Goal: Task Accomplishment & Management: Manage account settings

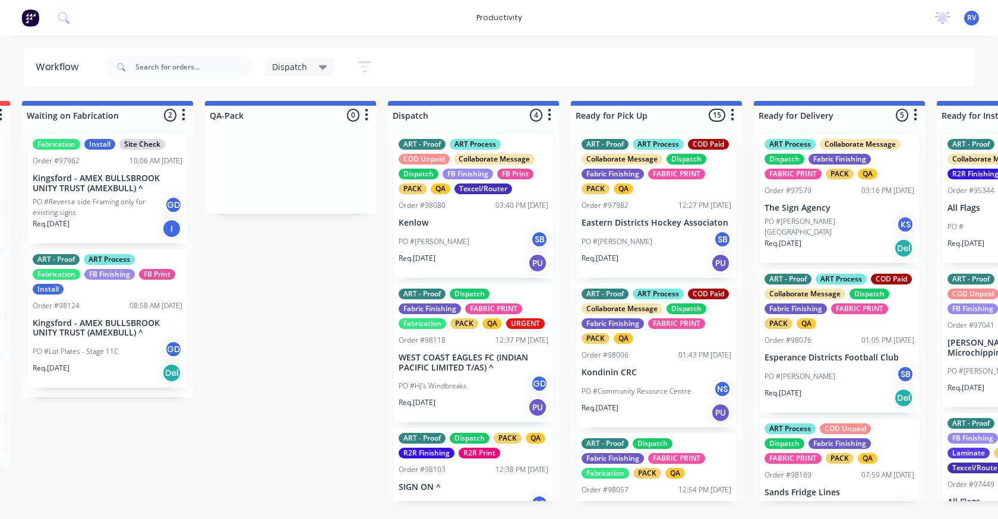
scroll to position [0, 613]
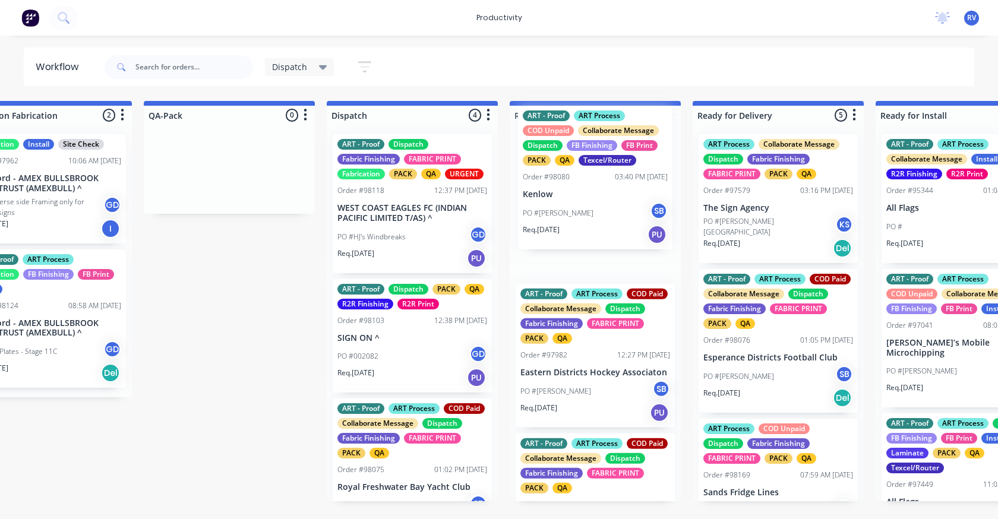
drag, startPoint x: 352, startPoint y: 225, endPoint x: 540, endPoint y: 197, distance: 190.4
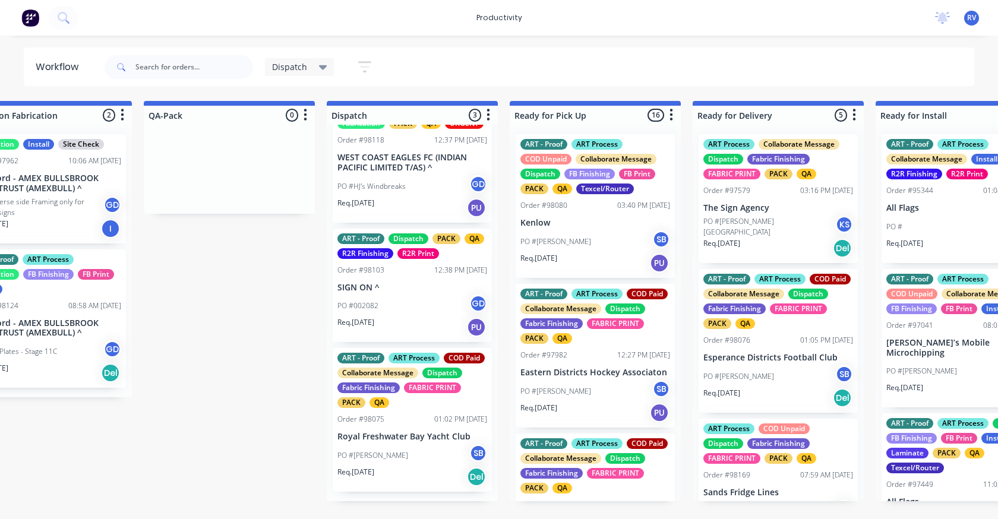
scroll to position [0, 0]
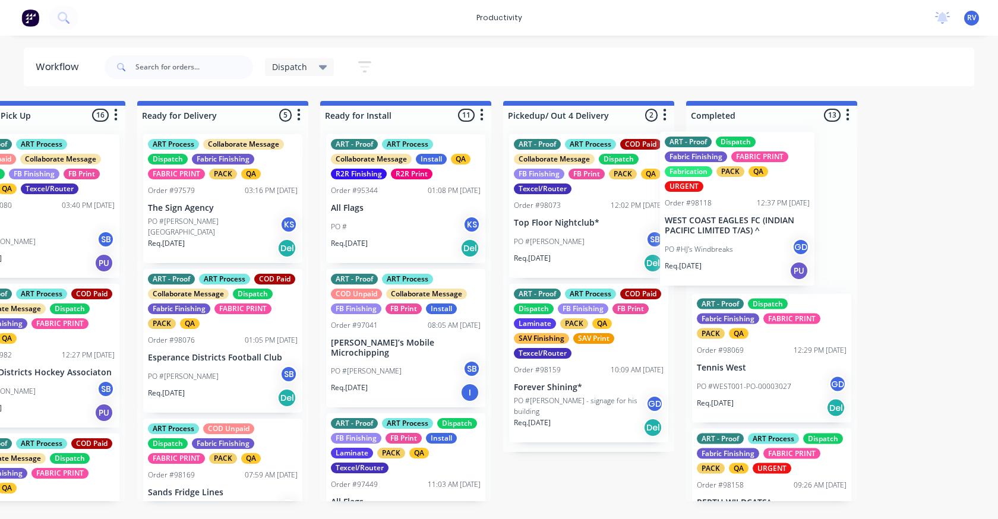
drag, startPoint x: 375, startPoint y: 257, endPoint x: 722, endPoint y: 245, distance: 347.1
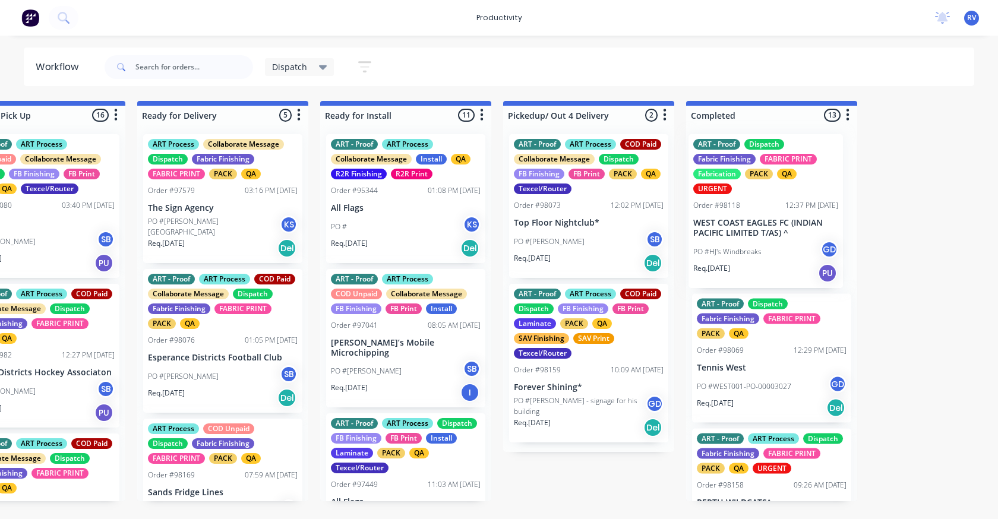
scroll to position [0, 1172]
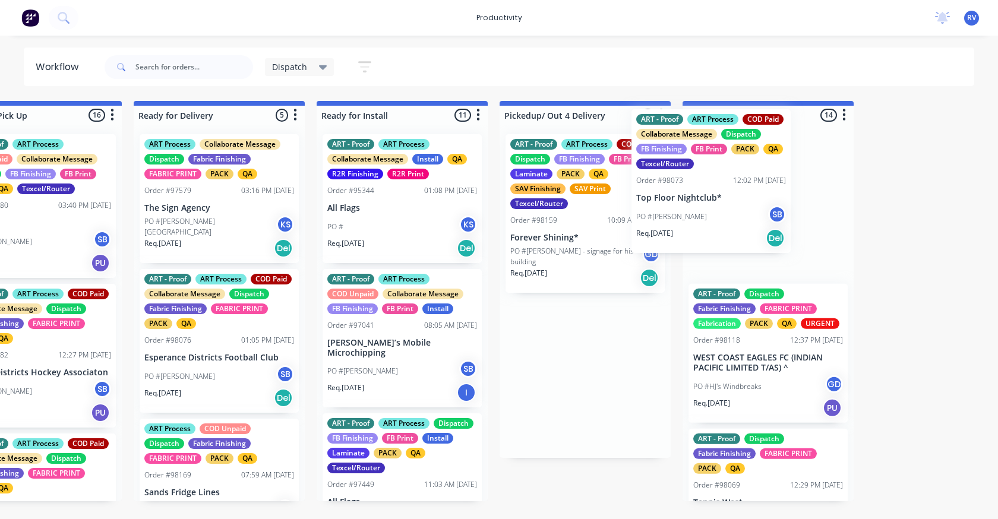
drag, startPoint x: 627, startPoint y: 217, endPoint x: 707, endPoint y: 205, distance: 81.1
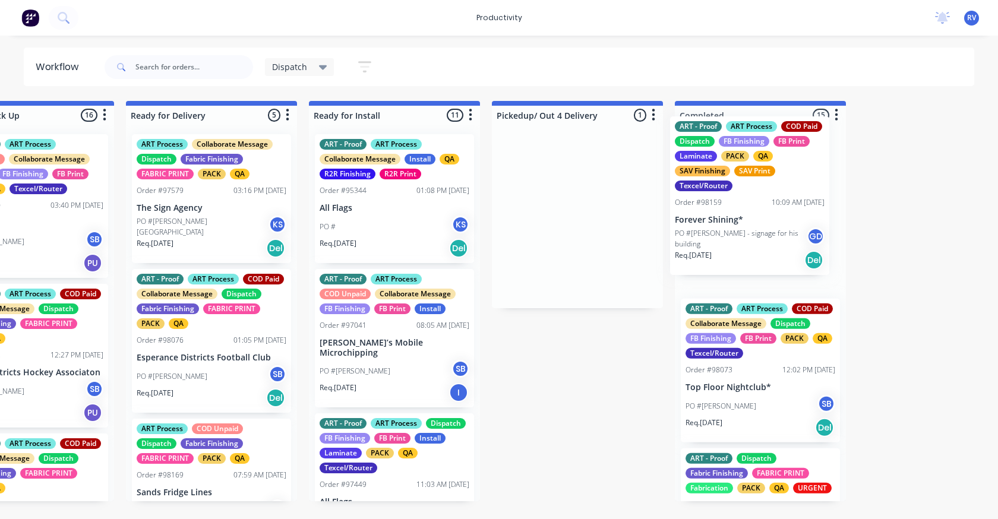
scroll to position [0, 1184]
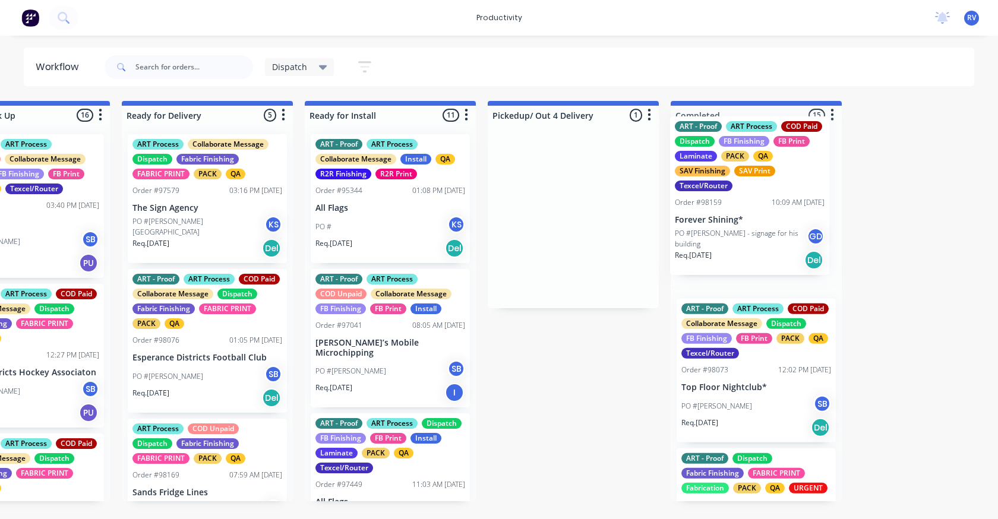
drag, startPoint x: 596, startPoint y: 214, endPoint x: 768, endPoint y: 194, distance: 173.4
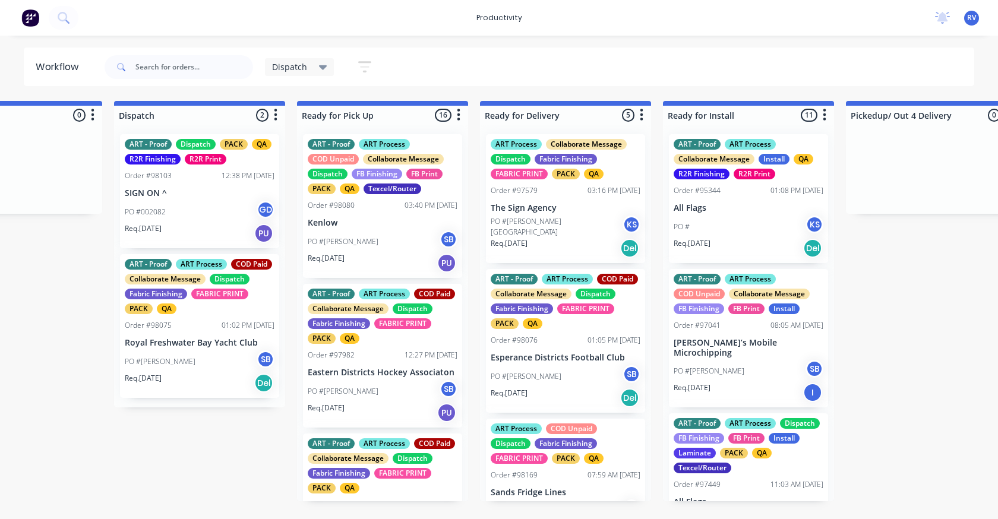
scroll to position [0, 770]
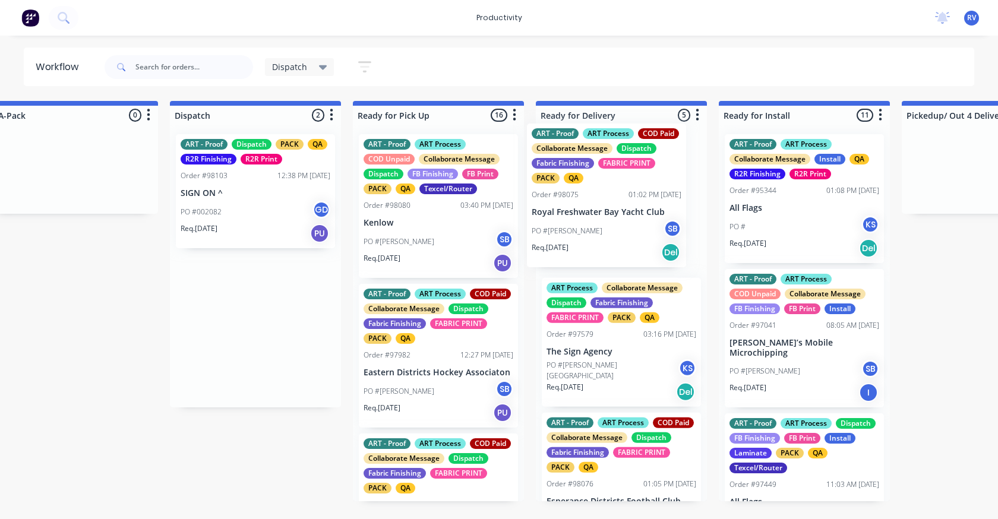
drag, startPoint x: 262, startPoint y: 384, endPoint x: 618, endPoint y: 251, distance: 380.6
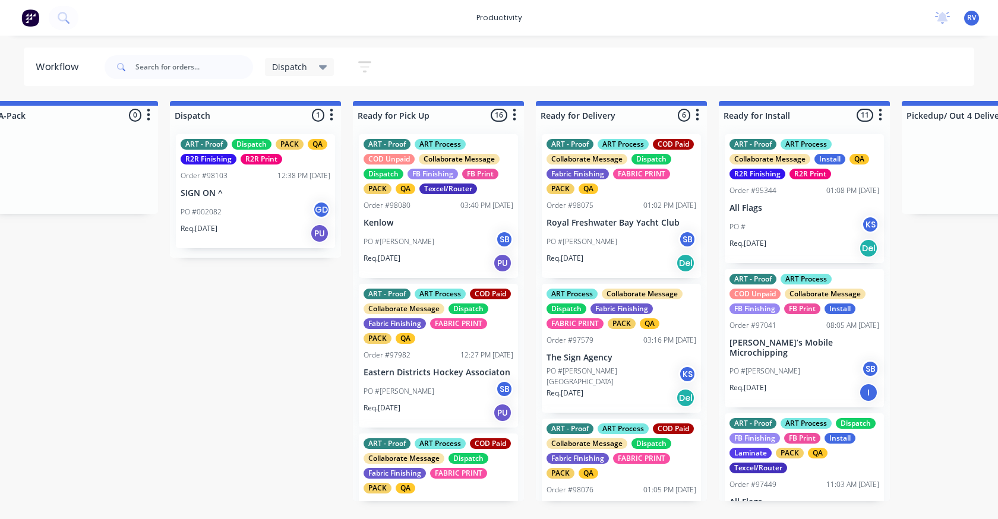
click at [592, 226] on p "Royal Freshwater Bay Yacht Club" at bounding box center [621, 223] width 150 height 10
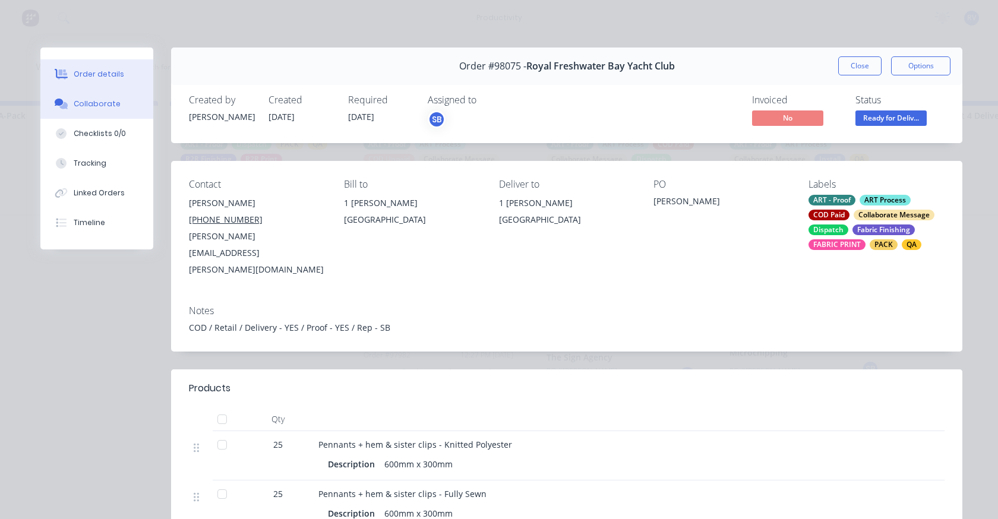
click at [84, 107] on div "Collaborate" at bounding box center [97, 104] width 47 height 11
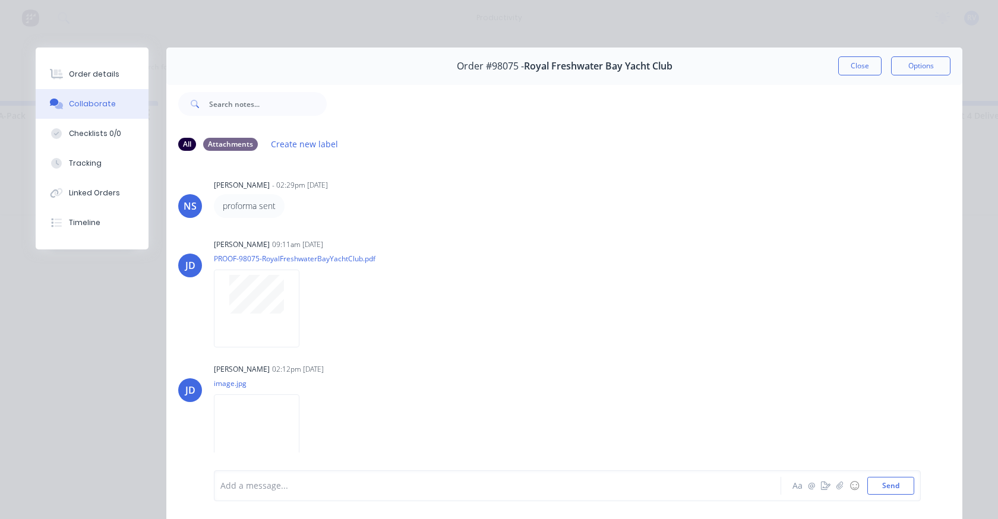
scroll to position [0, 0]
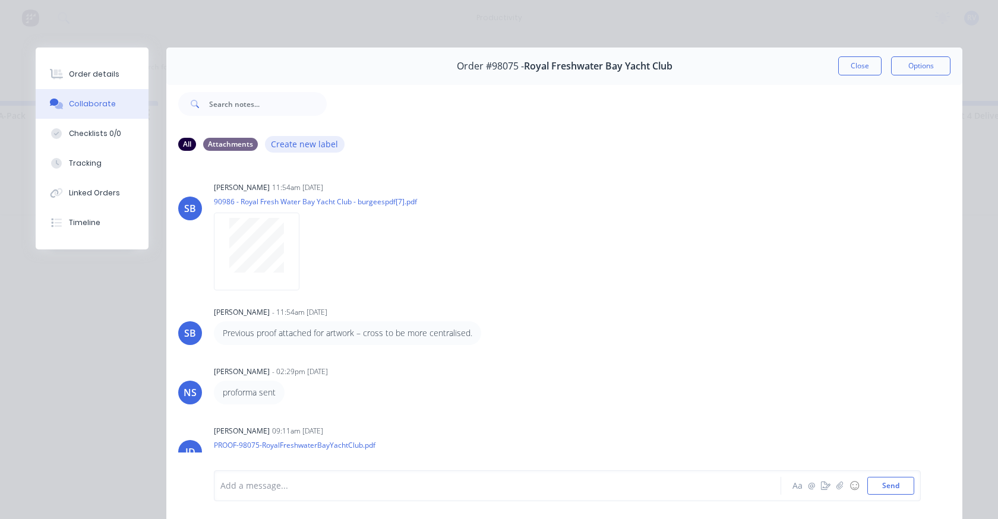
click at [292, 144] on button "Create new label" at bounding box center [305, 144] width 80 height 16
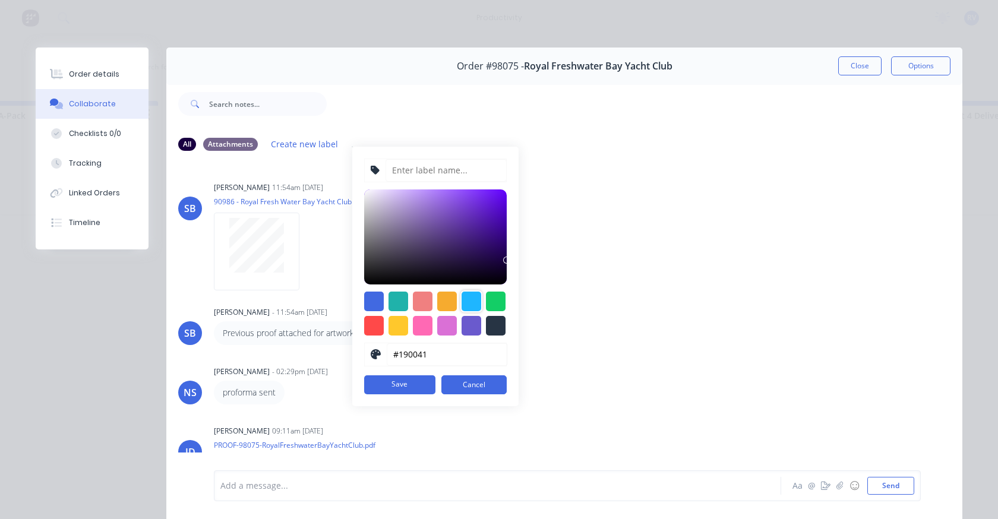
click at [461, 302] on div at bounding box center [471, 302] width 20 height 20
type input "#1FB6FF"
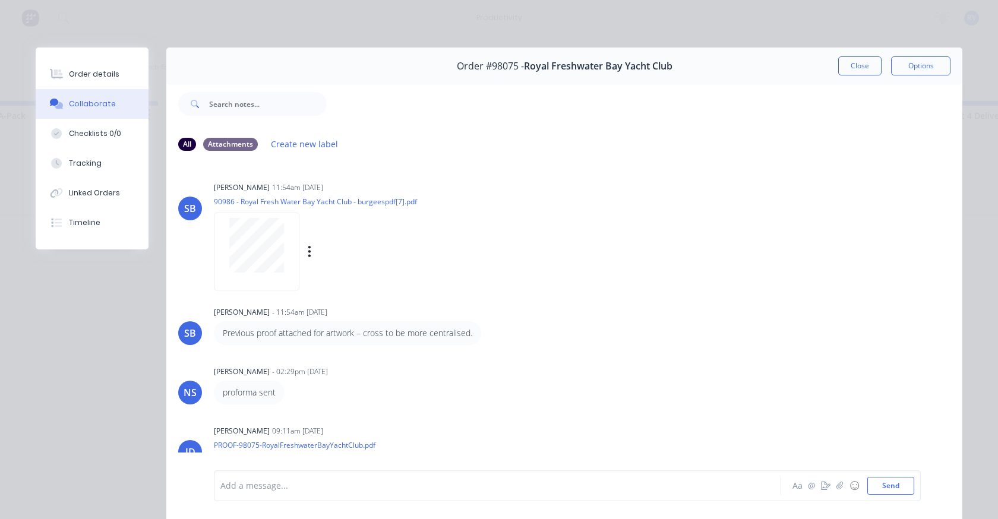
click at [596, 239] on div "SB [PERSON_NAME] 11:54am [DATE] 90986 - Royal Fresh Water Bay Yacht Club - burg…" at bounding box center [564, 232] width 796 height 107
click at [216, 139] on div "Attachments" at bounding box center [230, 143] width 55 height 13
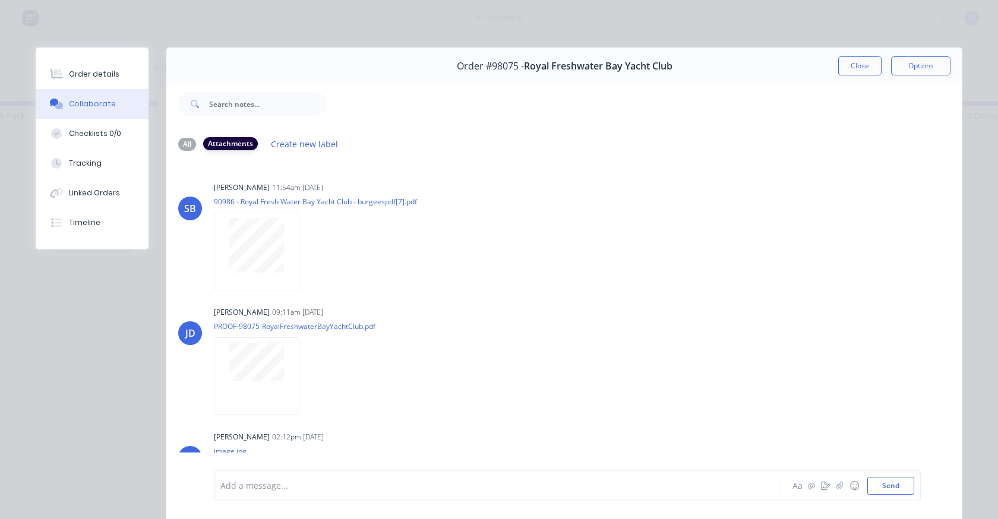
click at [222, 144] on div "Attachments" at bounding box center [230, 143] width 55 height 13
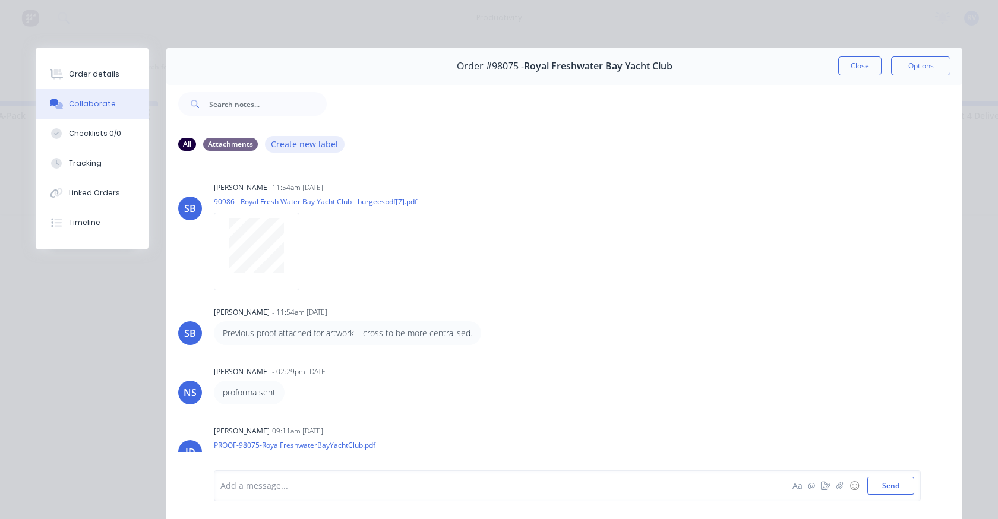
click at [298, 144] on button "Create new label" at bounding box center [305, 144] width 80 height 16
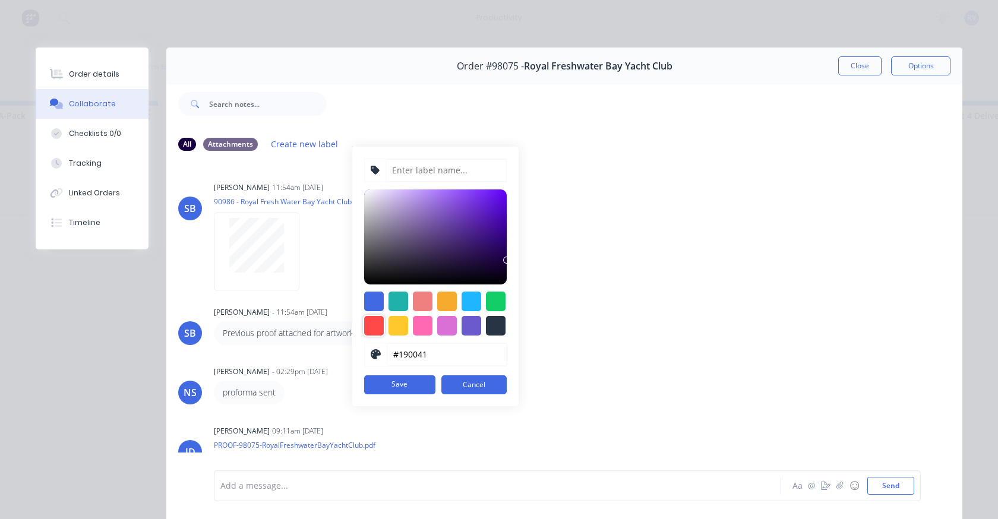
click at [364, 316] on div at bounding box center [374, 326] width 20 height 20
type input "#FF4949"
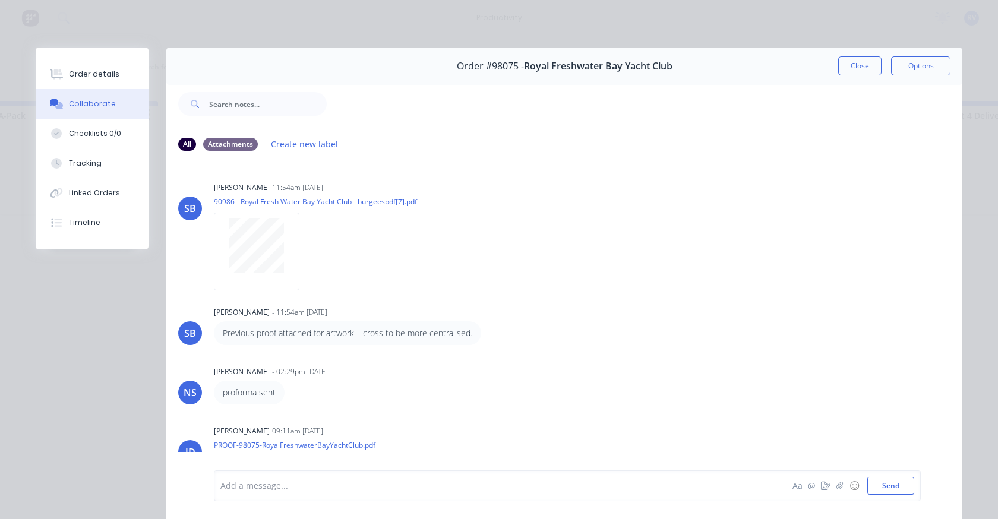
click at [592, 331] on div "SB [PERSON_NAME] - 11:54am [DATE] Previous proof attached for artwork – cross t…" at bounding box center [564, 324] width 796 height 42
click at [220, 146] on div "Attachments" at bounding box center [230, 143] width 55 height 13
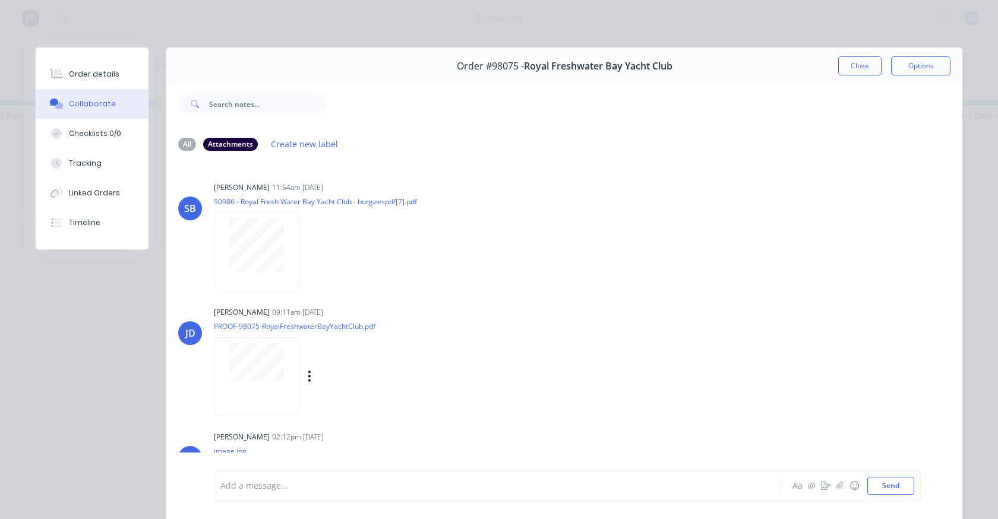
scroll to position [68, 0]
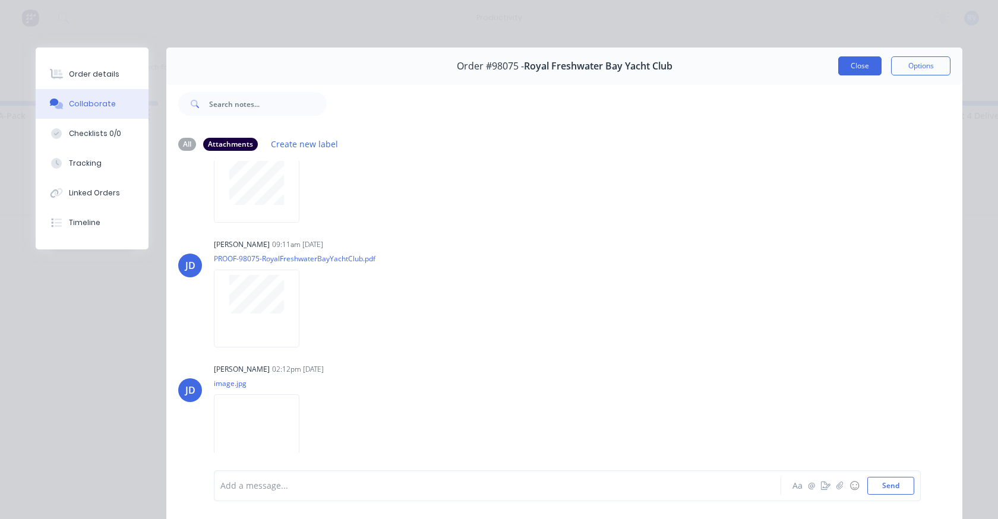
click at [843, 73] on button "Close" at bounding box center [859, 65] width 43 height 19
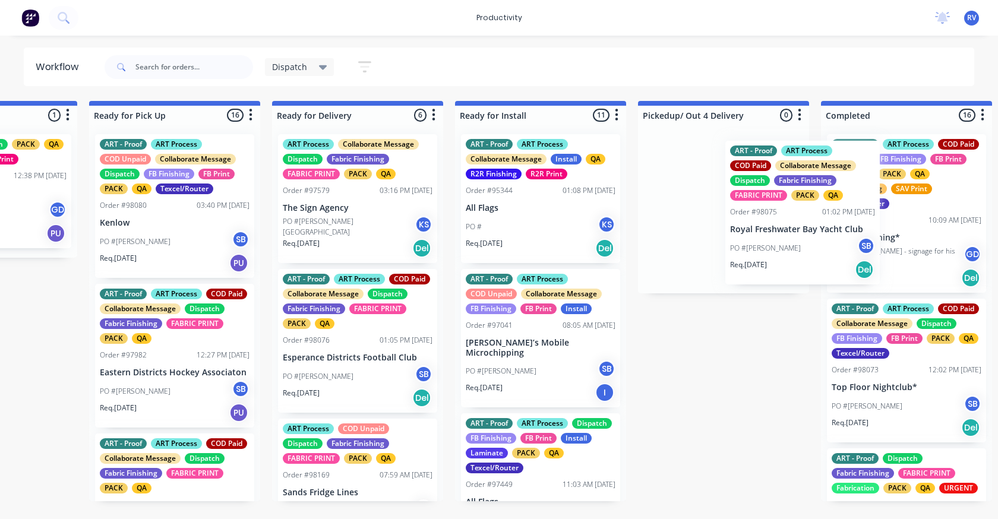
scroll to position [0, 1042]
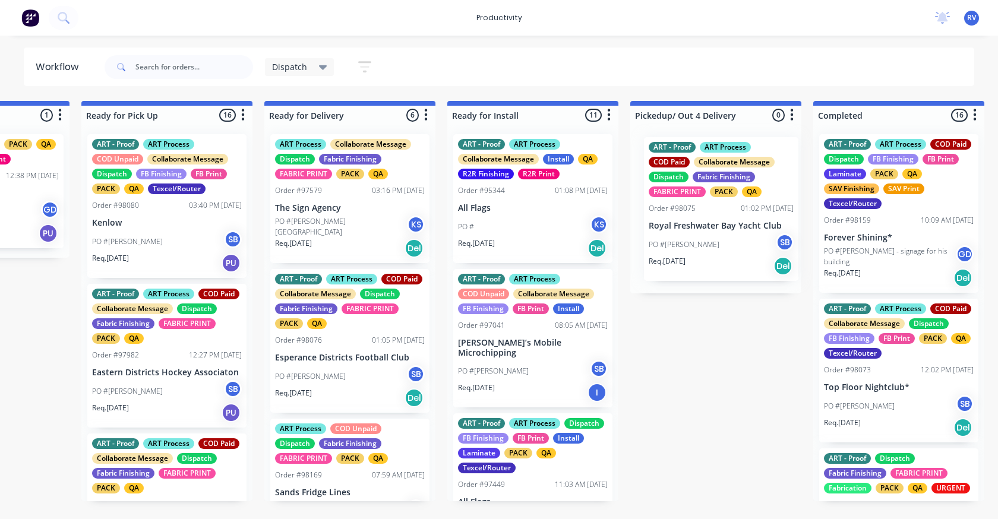
drag, startPoint x: 560, startPoint y: 192, endPoint x: 649, endPoint y: 184, distance: 89.5
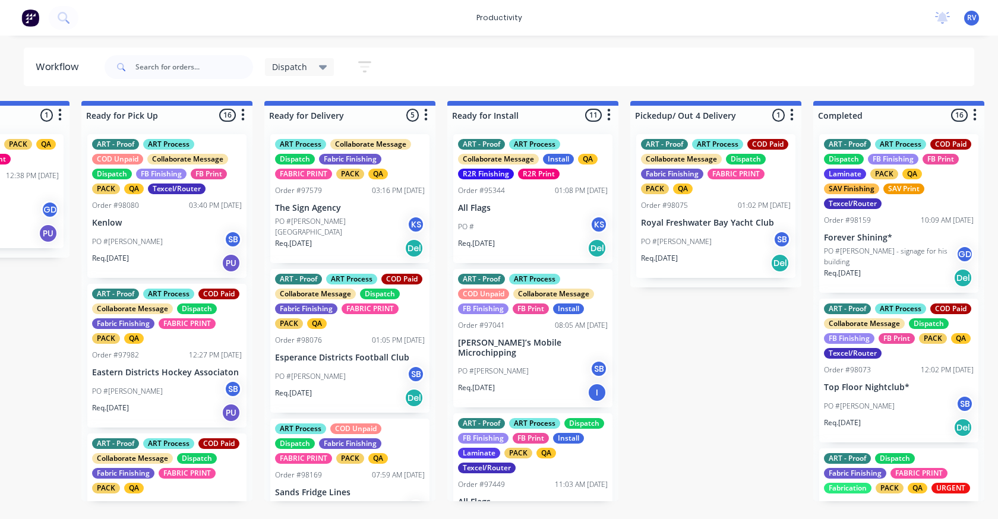
click at [279, 71] on span "Dispatch" at bounding box center [289, 67] width 35 height 12
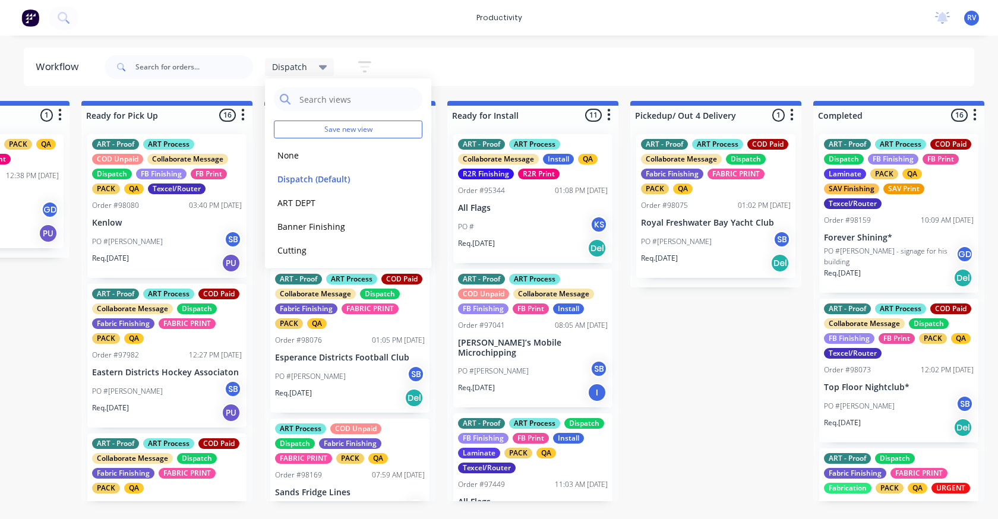
drag, startPoint x: 294, startPoint y: 155, endPoint x: 259, endPoint y: 131, distance: 42.7
click at [290, 153] on button "None" at bounding box center [337, 155] width 126 height 14
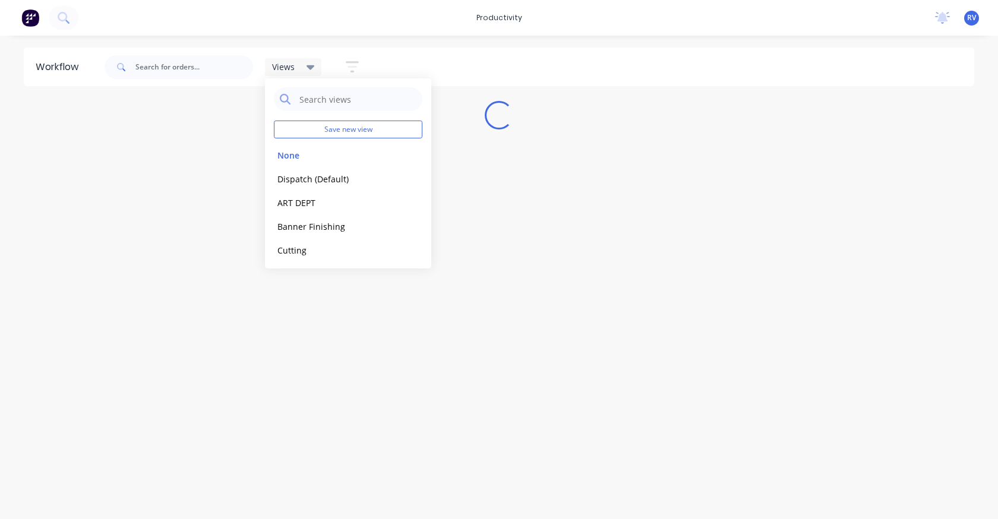
scroll to position [0, 0]
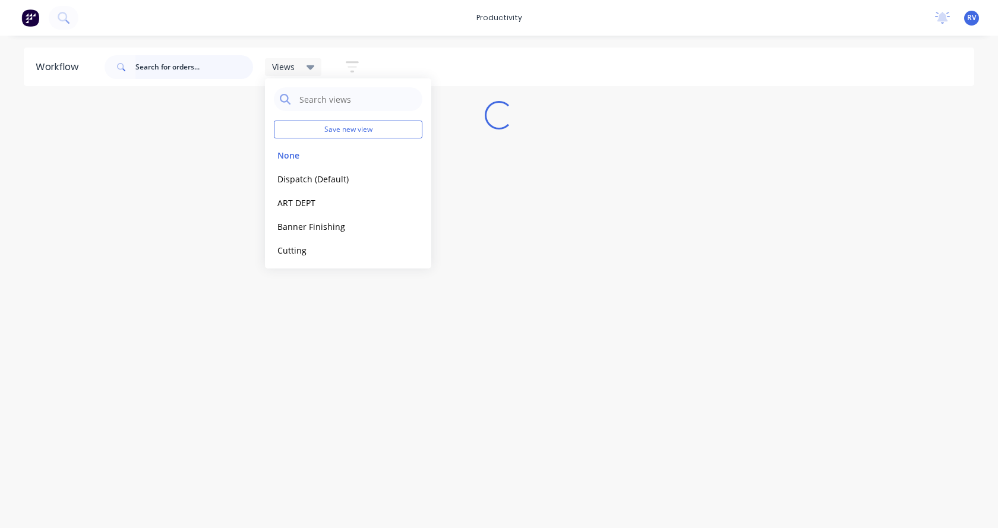
click at [179, 67] on input "text" at bounding box center [194, 67] width 118 height 24
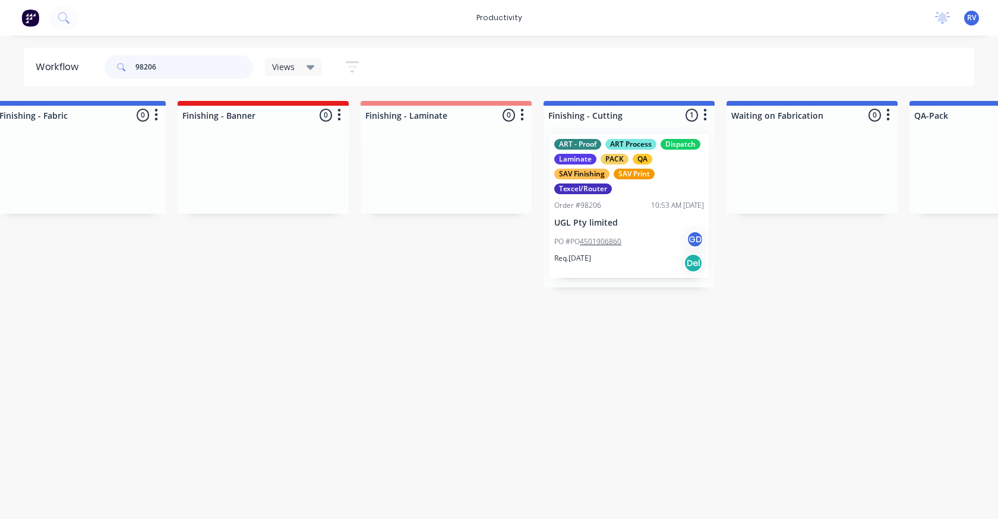
scroll to position [0, 2237]
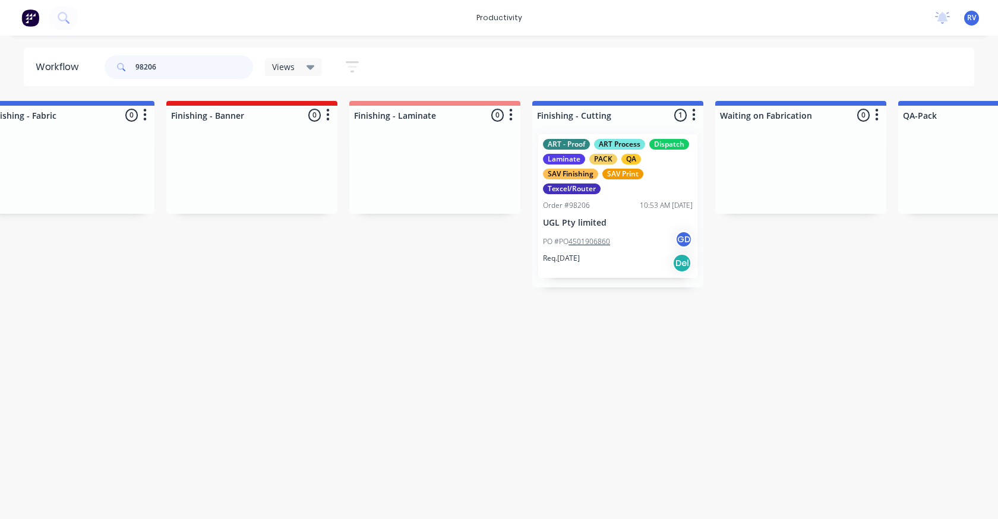
type input "98206"
click at [627, 214] on div "ART - Proof ART Process Dispatch Laminate PACK QA SAV Finishing SAV Print Texce…" at bounding box center [617, 206] width 159 height 144
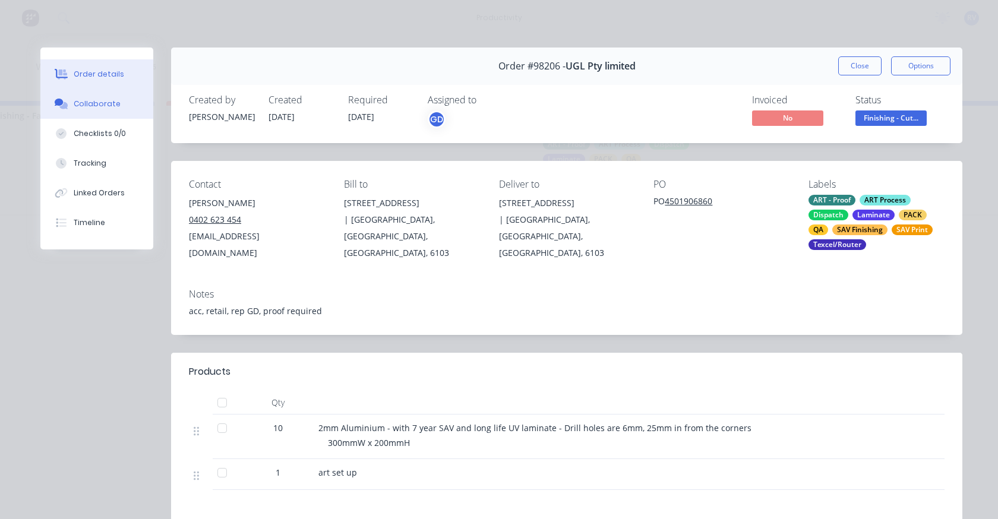
click at [84, 110] on button "Collaborate" at bounding box center [96, 104] width 113 height 30
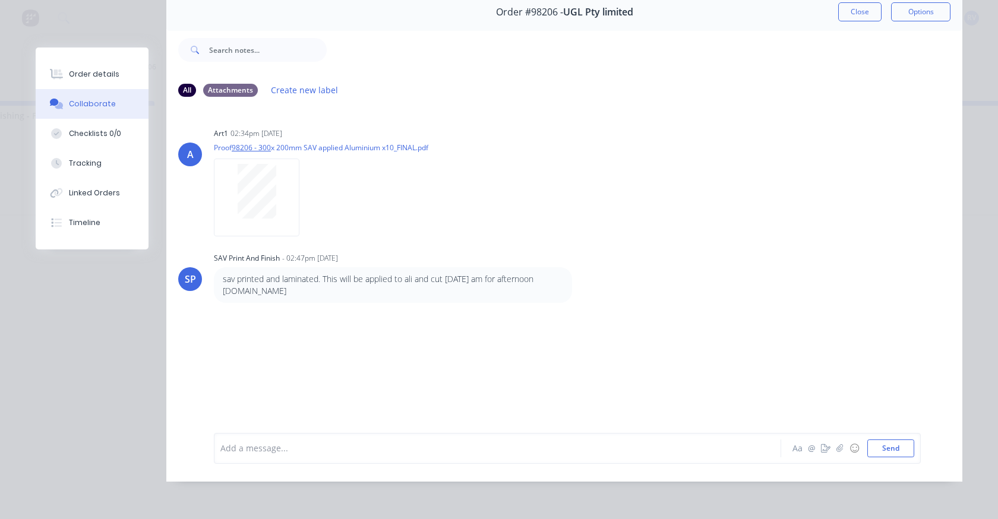
scroll to position [0, 0]
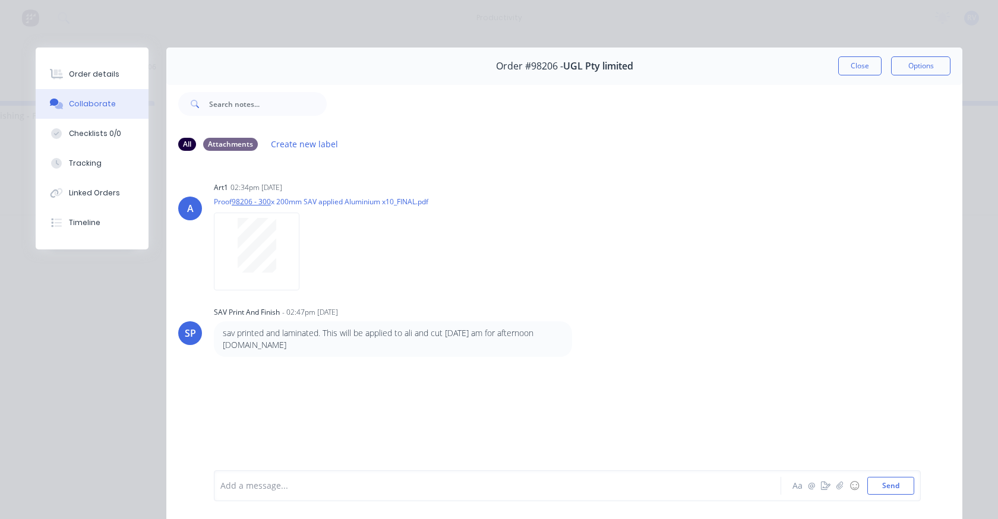
drag, startPoint x: 844, startPoint y: 72, endPoint x: 791, endPoint y: 94, distance: 57.2
click at [840, 74] on button "Close" at bounding box center [859, 65] width 43 height 19
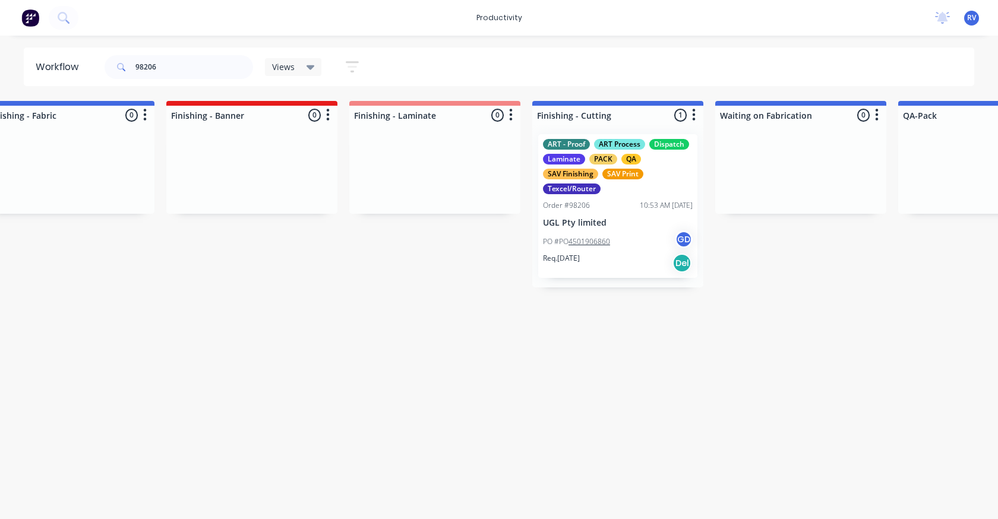
click at [273, 68] on span "Views" at bounding box center [283, 67] width 23 height 12
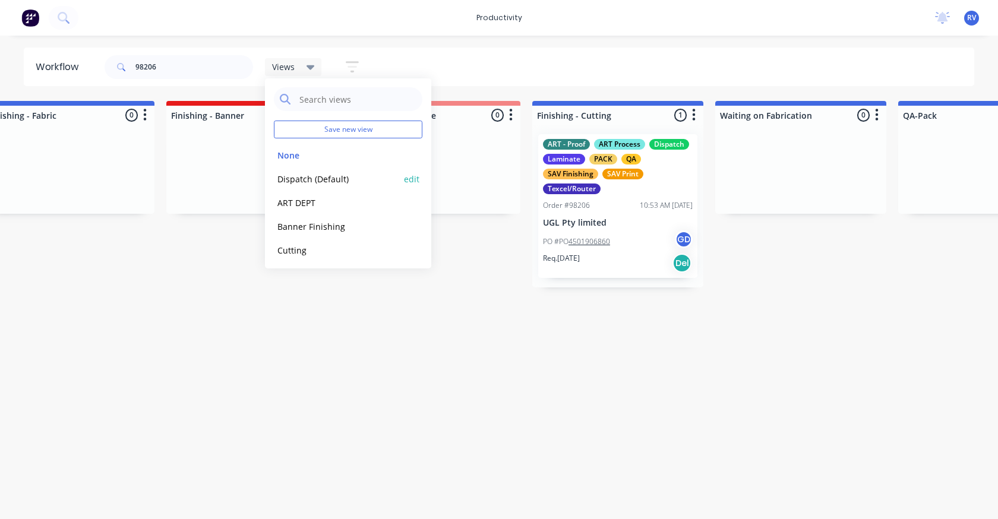
click at [286, 175] on button "Dispatch (Default)" at bounding box center [337, 179] width 126 height 14
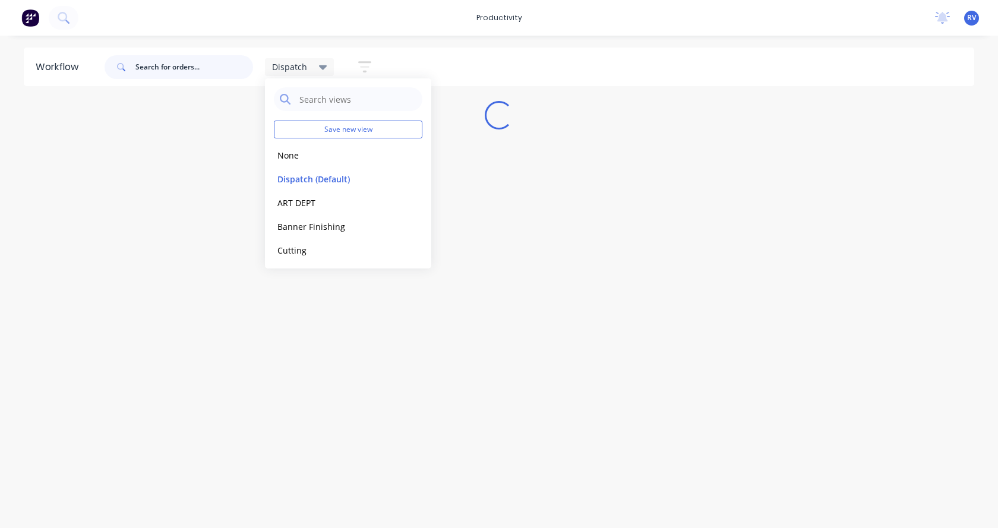
click at [173, 70] on input "text" at bounding box center [194, 67] width 118 height 24
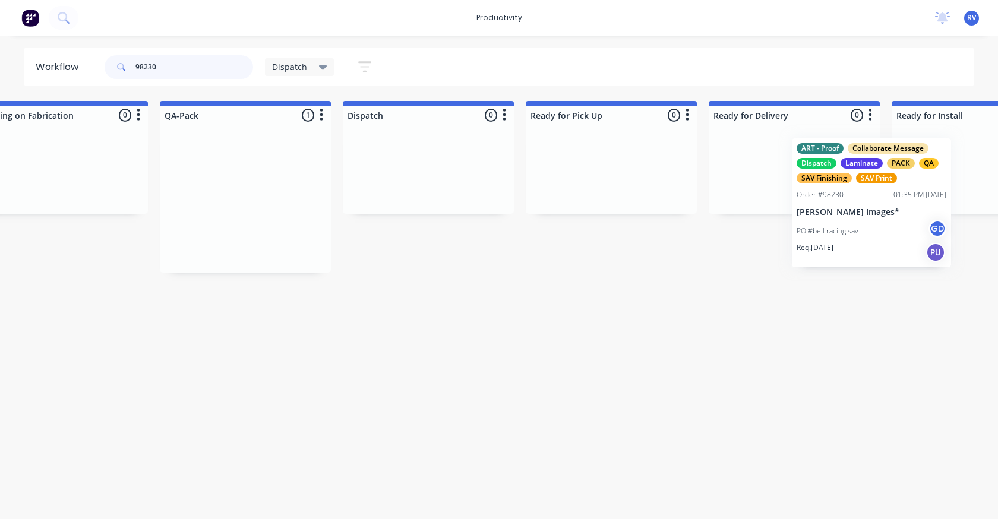
scroll to position [0, 619]
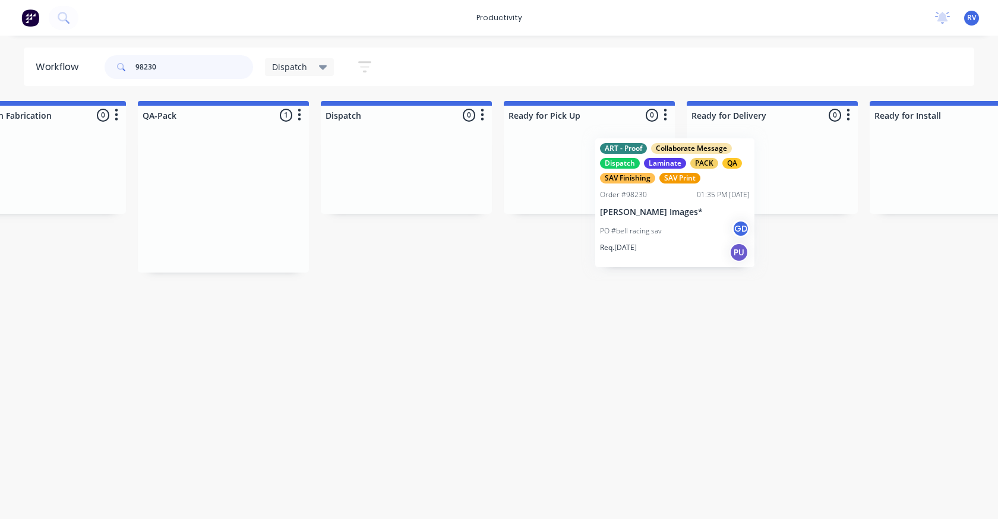
drag, startPoint x: 834, startPoint y: 200, endPoint x: 594, endPoint y: 203, distance: 240.5
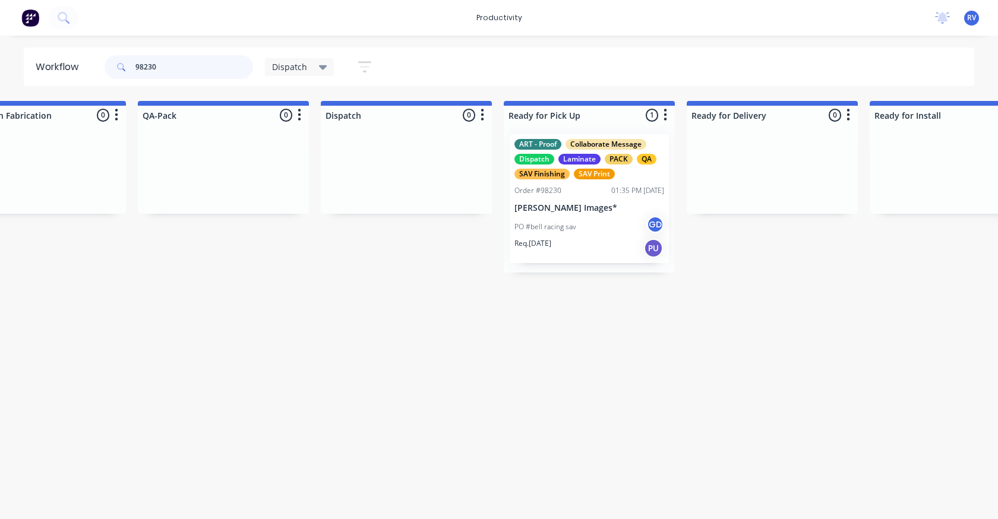
type input "98230"
